Goal: Task Accomplishment & Management: Manage account settings

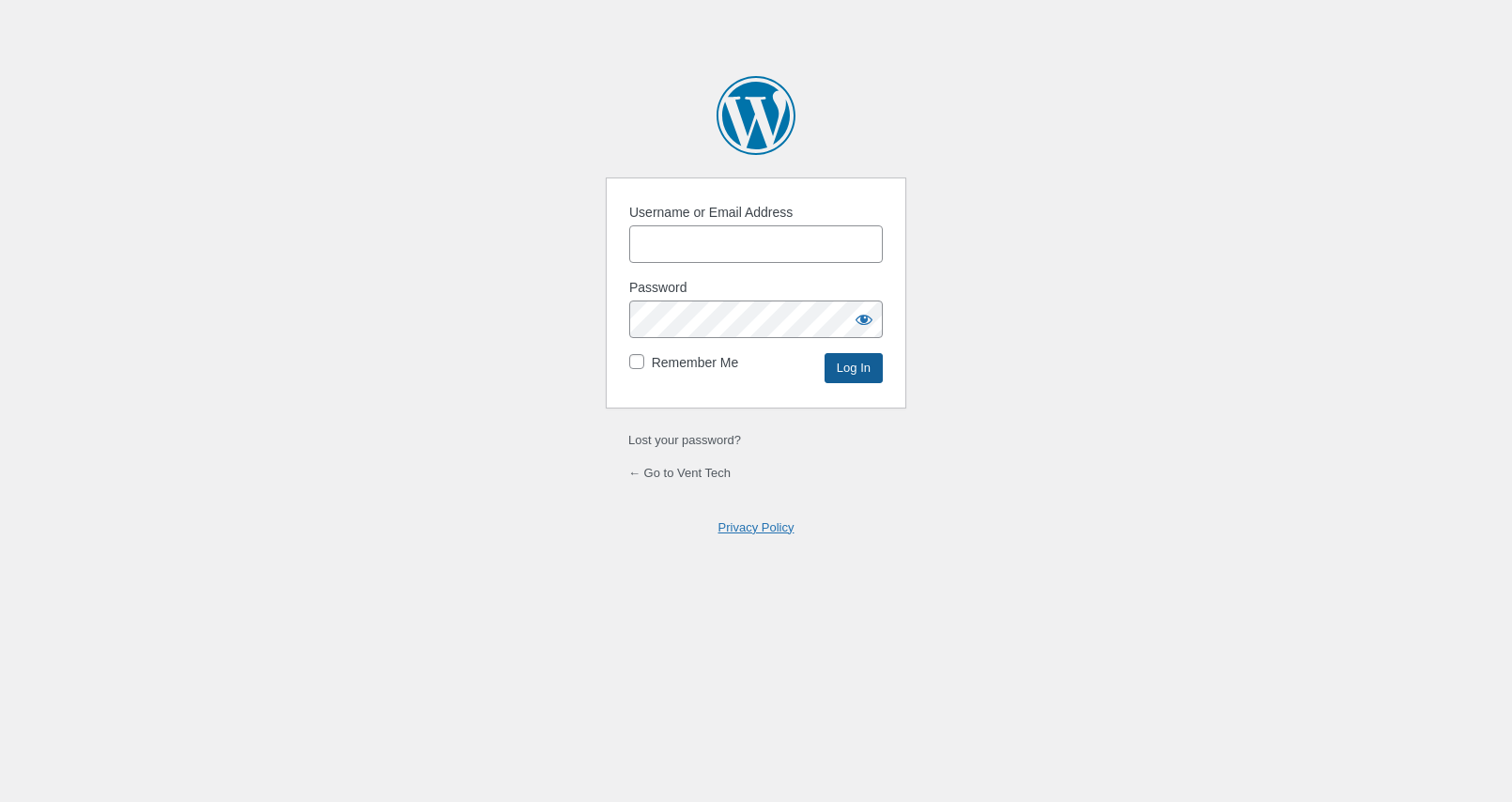
type input "ChrisMorgan"
click at [839, 377] on input "Log In" at bounding box center [853, 368] width 58 height 30
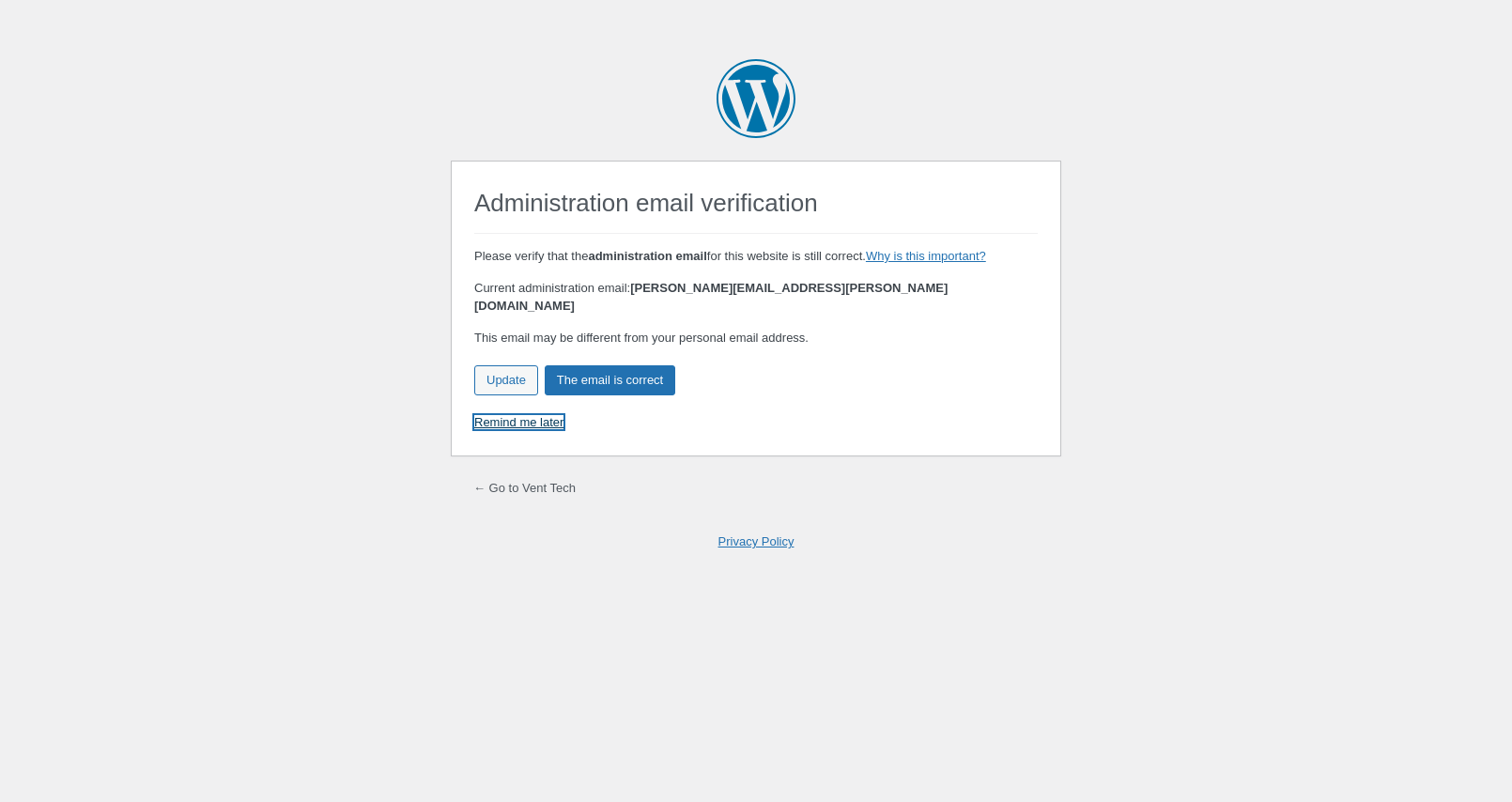
click at [534, 415] on link "Remind me later" at bounding box center [519, 422] width 89 height 14
